Goal: Task Accomplishment & Management: Manage account settings

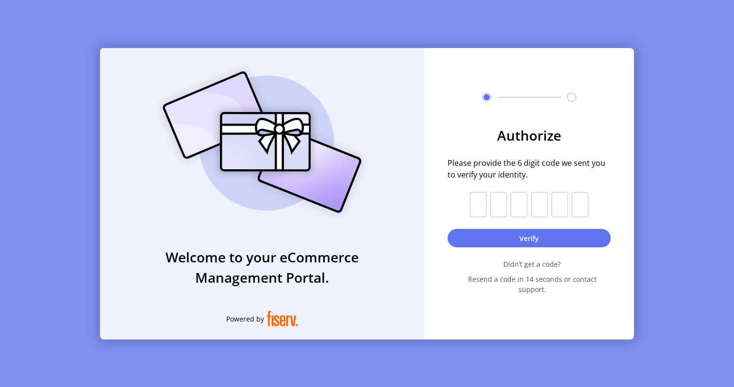
click at [475, 212] on input "text" at bounding box center [478, 204] width 16 height 25
type input "*"
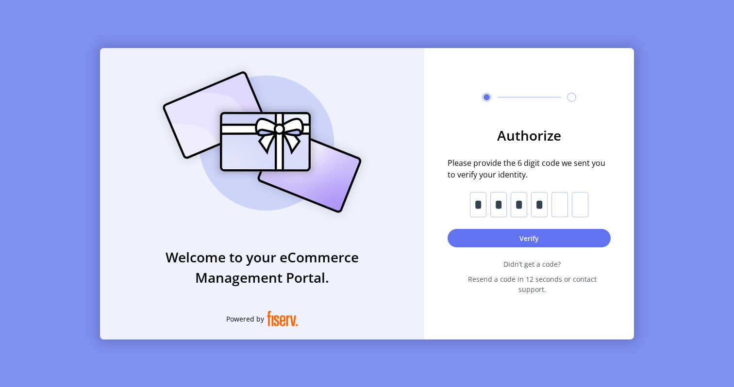
type input "*"
click at [515, 241] on button "Verify" at bounding box center [528, 239] width 163 height 18
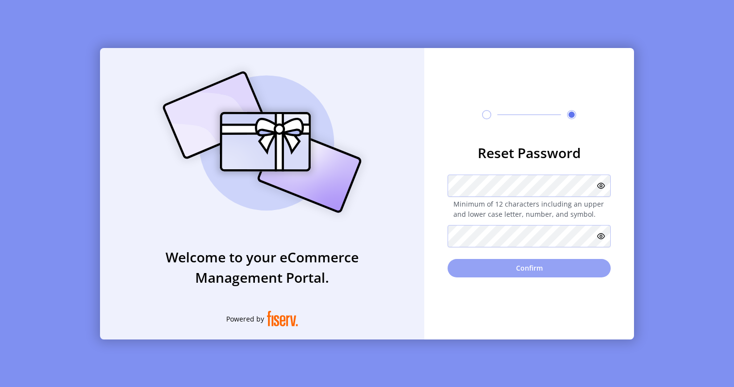
click at [517, 261] on button "Confirm" at bounding box center [528, 268] width 163 height 18
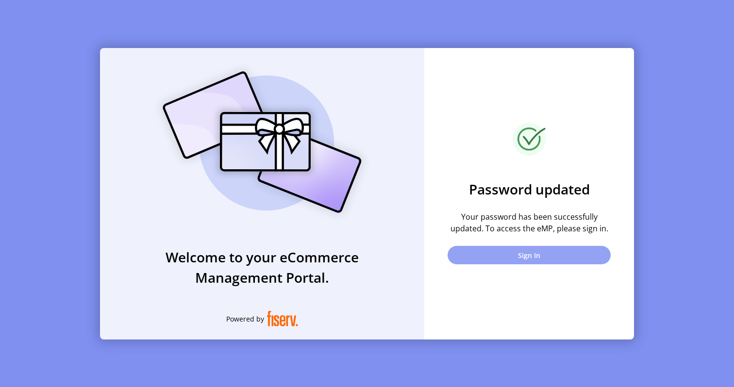
click at [536, 255] on button "Sign In" at bounding box center [528, 255] width 163 height 18
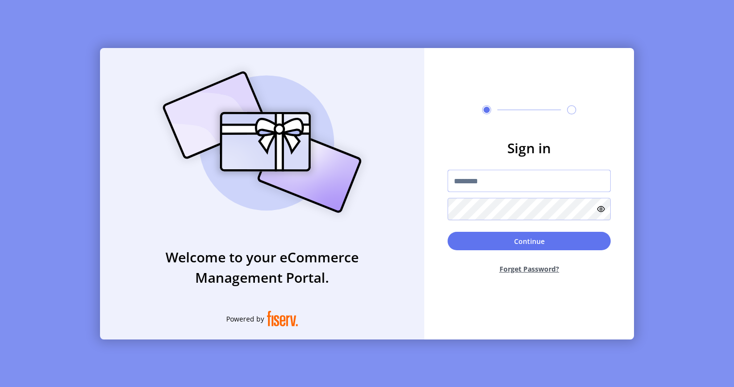
type input "**********"
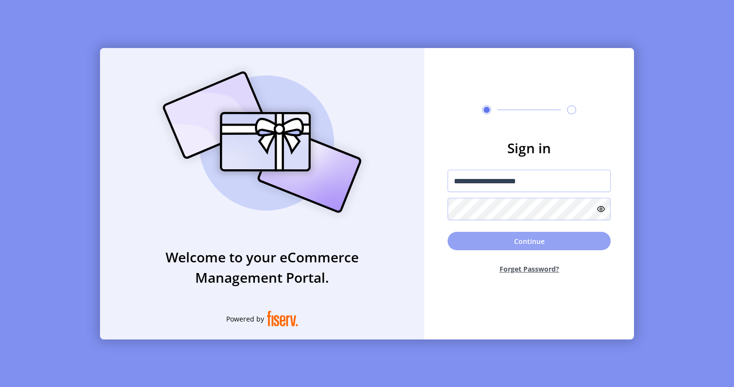
click at [516, 239] on button "Continue" at bounding box center [528, 241] width 163 height 18
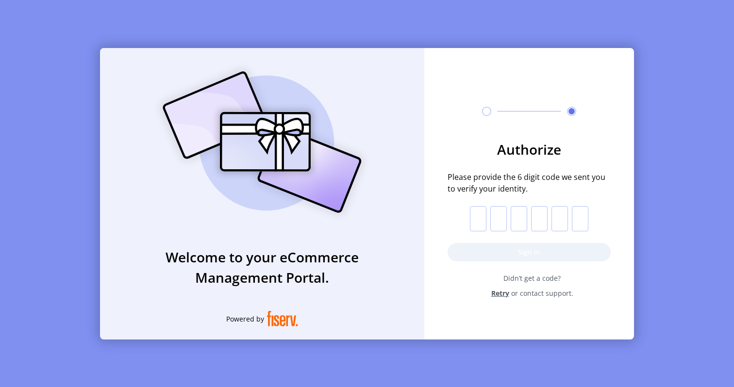
click at [475, 215] on input "text" at bounding box center [478, 218] width 16 height 25
type input "*"
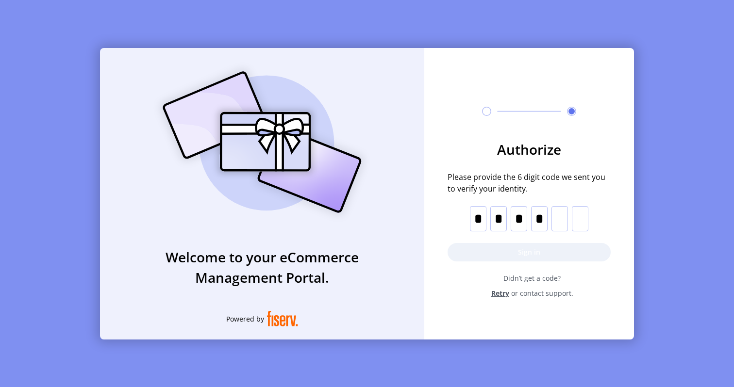
type input "*"
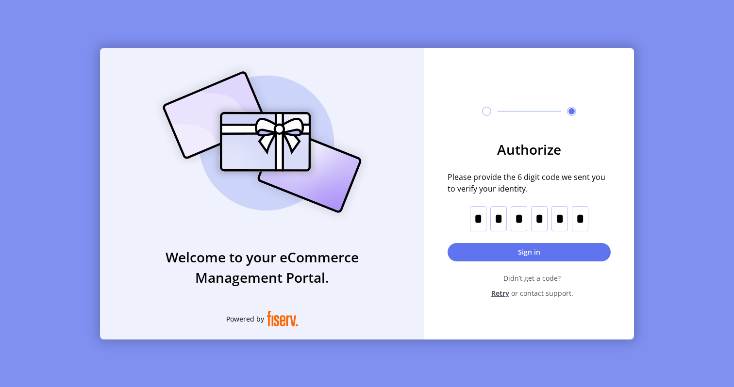
scroll to position [0, 0]
type input "*"
click at [528, 256] on button "Sign in" at bounding box center [528, 252] width 163 height 18
